Goal: Information Seeking & Learning: Learn about a topic

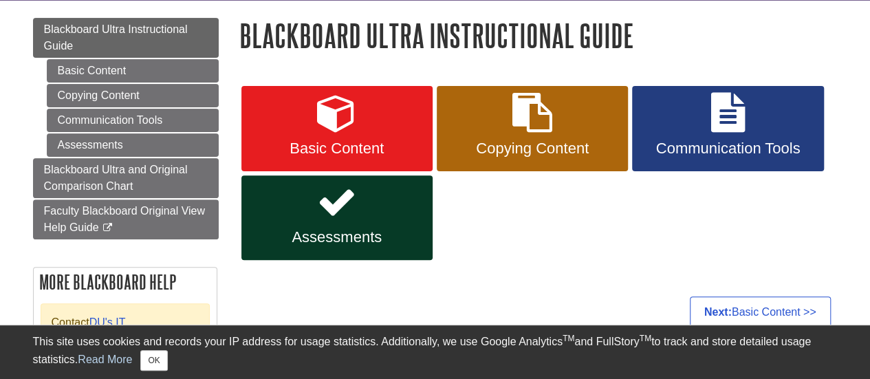
scroll to position [153, 0]
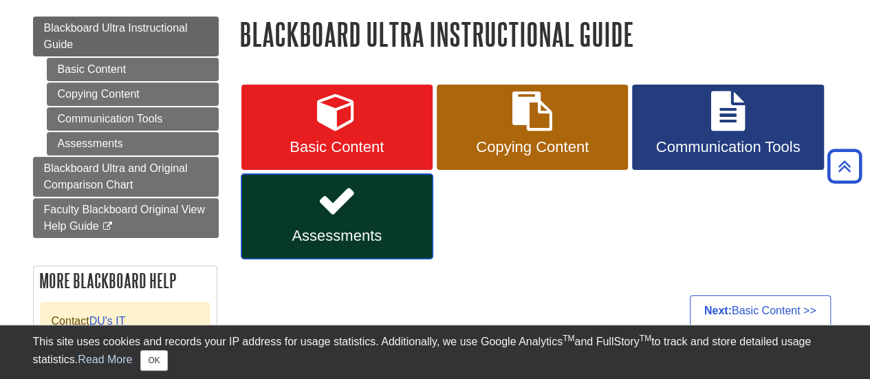
click at [382, 189] on link "Assessments" at bounding box center [336, 216] width 191 height 85
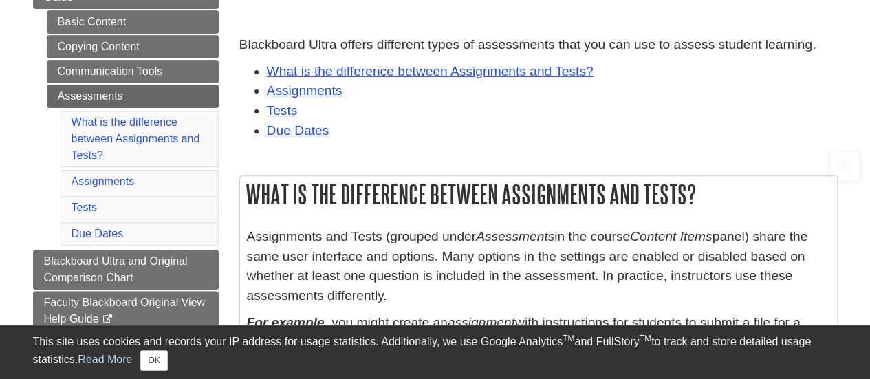
scroll to position [202, 0]
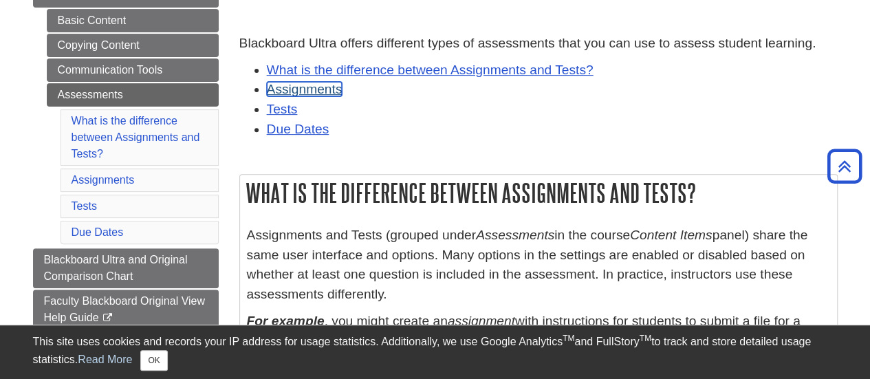
click at [323, 87] on link "Assignments" at bounding box center [305, 89] width 76 height 14
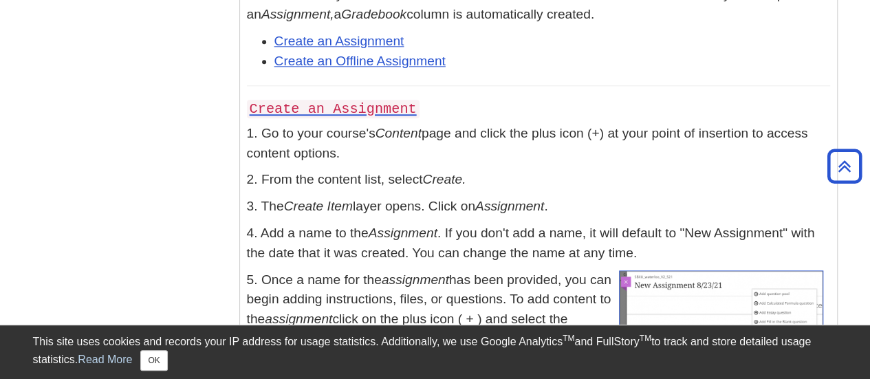
scroll to position [781, 0]
